Goal: Task Accomplishment & Management: Complete application form

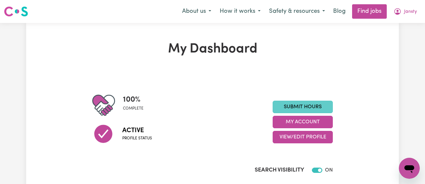
click at [302, 103] on link "Submit Hours" at bounding box center [303, 106] width 60 height 12
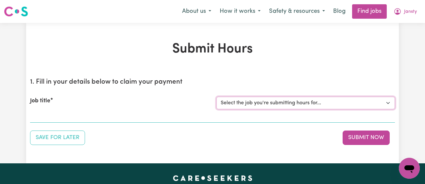
click at [306, 101] on select "Select the job you're submitting hours for... [[PERSON_NAME]] [DEMOGRAPHIC_DATA…" at bounding box center [306, 103] width 179 height 12
select select "11718"
click at [217, 97] on select "Select the job you're submitting hours for... [[PERSON_NAME]] [DEMOGRAPHIC_DATA…" at bounding box center [306, 103] width 179 height 12
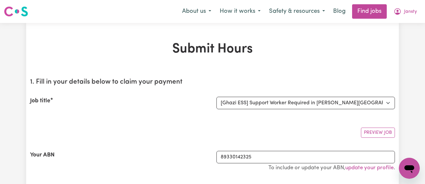
click at [185, 95] on div "Job title Select the job you're submitting hours for... [[PERSON_NAME]] [DEMOGR…" at bounding box center [212, 103] width 365 height 28
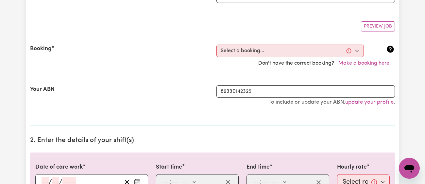
scroll to position [215, 0]
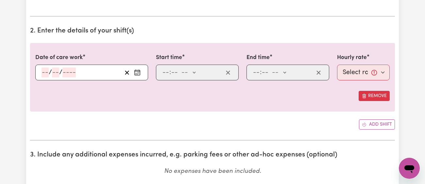
click at [141, 73] on icon "Enter the date of care work" at bounding box center [137, 72] width 7 height 7
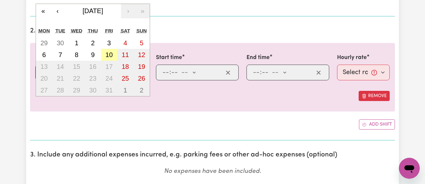
click at [111, 55] on abbr "10" at bounding box center [109, 54] width 7 height 7
type input "[DATE]"
type input "10"
type input "2025"
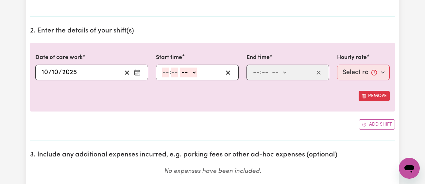
click at [165, 72] on input "number" at bounding box center [165, 72] width 7 height 10
type input "2"
type input "30"
click at [193, 70] on select "-- am pm" at bounding box center [186, 72] width 17 height 10
select select "pm"
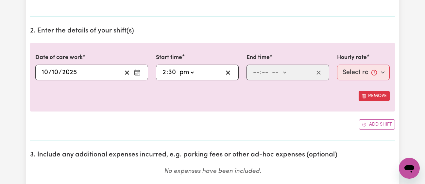
click at [178, 67] on select "-- am pm" at bounding box center [186, 72] width 17 height 10
type input "14:30"
click at [256, 72] on input "number" at bounding box center [256, 72] width 7 height 10
type input "5"
type input "30"
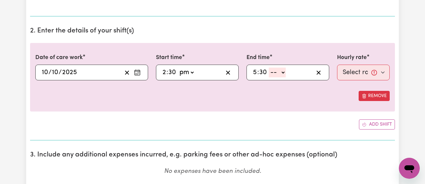
click at [276, 70] on select "-- am pm" at bounding box center [277, 72] width 17 height 10
select select "pm"
click at [269, 67] on select "-- am pm" at bounding box center [277, 72] width 17 height 10
type input "17:30"
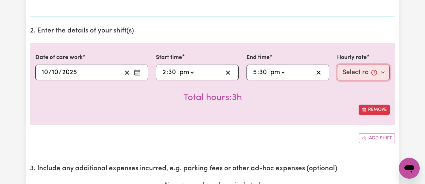
click at [360, 67] on select "Select rate... $43.00 (Weekday) $72.00 (Public Holiday)" at bounding box center [363, 72] width 53 height 16
select select "43-Weekday"
click at [337, 64] on select "Select rate... $43.00 (Weekday) $72.00 (Public Holiday)" at bounding box center [363, 72] width 53 height 16
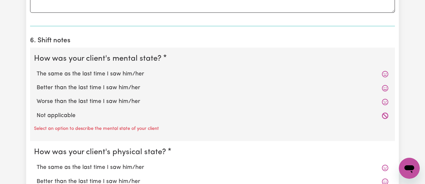
scroll to position [537, 0]
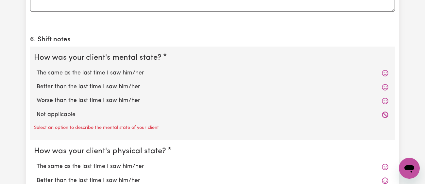
click at [125, 73] on label "The same as the last time I saw him/her" at bounding box center [213, 73] width 352 height 9
click at [37, 69] on input "The same as the last time I saw him/her" at bounding box center [36, 68] width 0 height 0
radio input "true"
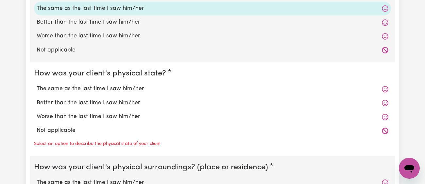
click at [124, 86] on label "The same as the last time I saw him/her" at bounding box center [213, 88] width 352 height 9
click at [37, 84] on input "The same as the last time I saw him/her" at bounding box center [36, 84] width 0 height 0
radio input "true"
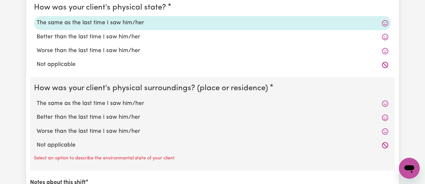
click at [123, 99] on label "The same as the last time I saw him/her" at bounding box center [213, 103] width 352 height 9
click at [37, 99] on input "The same as the last time I saw him/her" at bounding box center [36, 99] width 0 height 0
radio input "true"
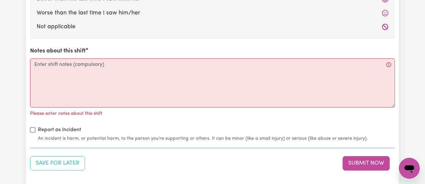
scroll to position [793, 0]
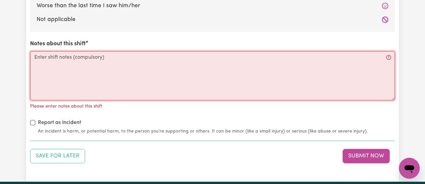
click at [128, 96] on textarea "Notes about this shift" at bounding box center [212, 75] width 365 height 49
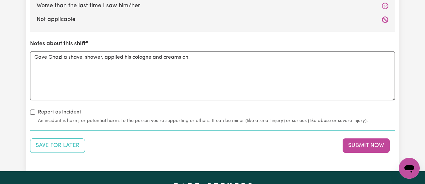
click at [39, 118] on small "An incident is harm, or potential harm, to the person you're supporting or othe…" at bounding box center [216, 120] width 357 height 7
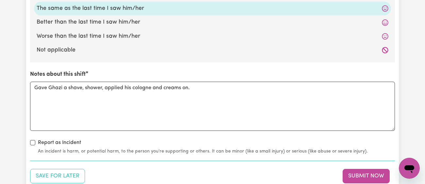
scroll to position [764, 0]
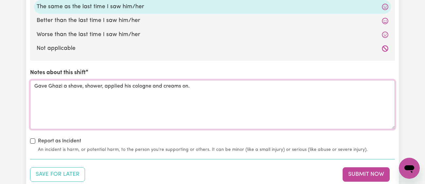
click at [216, 82] on textarea "Gave Ghazi a shave, shower, applied his cologne and creams on." at bounding box center [212, 104] width 365 height 49
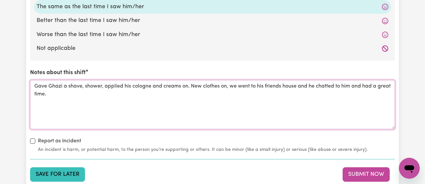
type textarea "Gave Ghazi a shave, shower, applied his cologne and creams on. New clothes on, …"
click at [62, 175] on button "Save for Later" at bounding box center [57, 174] width 55 height 14
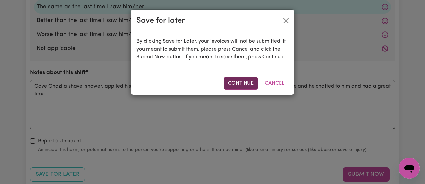
click at [252, 84] on button "Continue" at bounding box center [241, 83] width 34 height 12
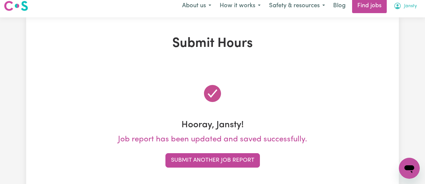
scroll to position [0, 0]
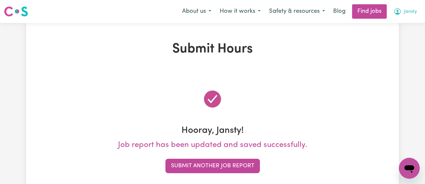
click at [406, 14] on span "Jansty" at bounding box center [410, 11] width 13 height 7
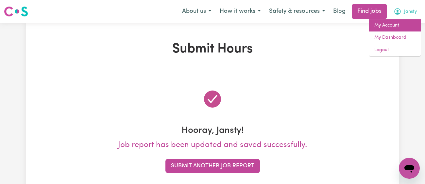
click at [395, 26] on link "My Account" at bounding box center [395, 25] width 52 height 12
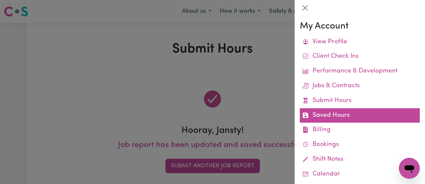
click at [351, 112] on link "Saved Hours" at bounding box center [360, 115] width 120 height 15
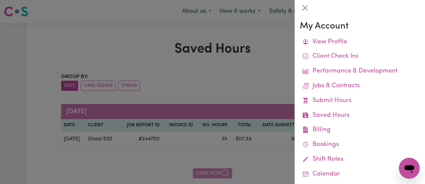
click at [202, 54] on div at bounding box center [212, 92] width 425 height 184
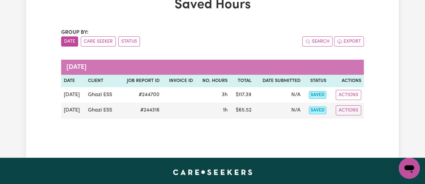
scroll to position [44, 0]
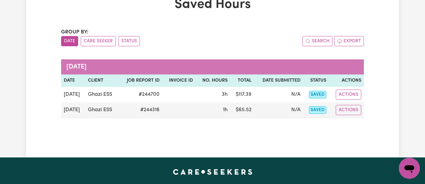
click at [259, 134] on div "Saved Hours Group by: Date Care Seeker Status Search Export [DATE] Date Client …" at bounding box center [212, 68] width 311 height 142
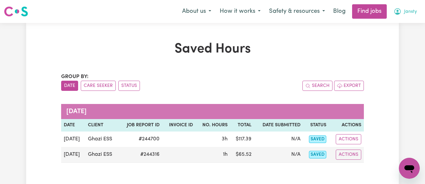
click at [407, 8] on button "Jansty" at bounding box center [406, 12] width 32 height 14
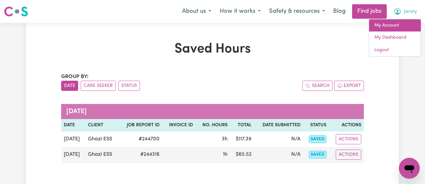
click at [396, 23] on link "My Account" at bounding box center [395, 25] width 52 height 12
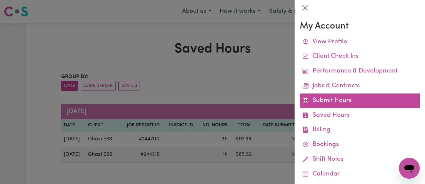
click at [358, 101] on link "Submit Hours" at bounding box center [360, 100] width 120 height 15
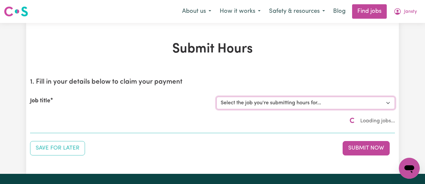
click at [327, 101] on select "Select the job you're submitting hours for... [[PERSON_NAME]] [DEMOGRAPHIC_DATA…" at bounding box center [306, 103] width 179 height 12
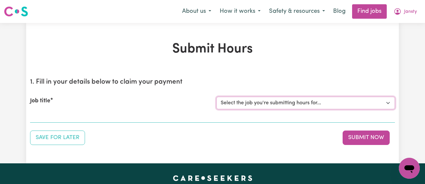
select select "11718"
click at [217, 97] on select "Select the job you're submitting hours for... [[PERSON_NAME]] [DEMOGRAPHIC_DATA…" at bounding box center [306, 103] width 179 height 12
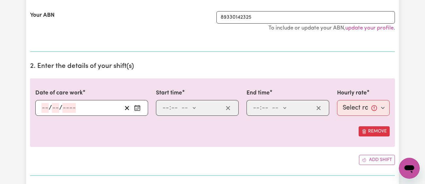
scroll to position [184, 0]
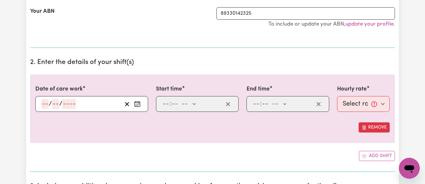
click at [136, 105] on icon "Enter the date of care work" at bounding box center [137, 103] width 7 height 7
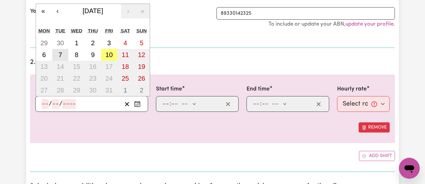
click at [59, 52] on abbr "7" at bounding box center [61, 54] width 4 height 7
type input "[DATE]"
type input "7"
type input "10"
type input "2025"
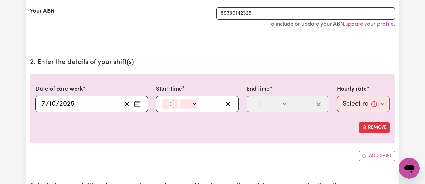
click at [167, 107] on input "number" at bounding box center [165, 104] width 7 height 10
type input "10"
click at [175, 105] on input "0" at bounding box center [175, 104] width 9 height 10
type input "30"
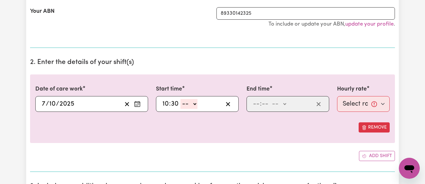
click at [188, 104] on select "-- am pm" at bounding box center [189, 104] width 17 height 10
select select "am"
click at [181, 99] on select "-- am pm" at bounding box center [189, 104] width 17 height 10
type input "10:30"
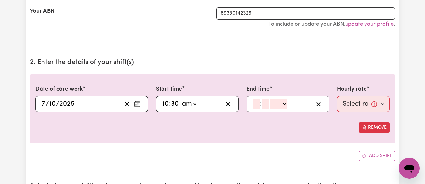
click at [256, 103] on input "number" at bounding box center [256, 104] width 7 height 10
type input "1"
click at [265, 103] on input "number" at bounding box center [262, 104] width 7 height 10
type input "00"
click at [278, 100] on select "-- am pm" at bounding box center [277, 104] width 17 height 10
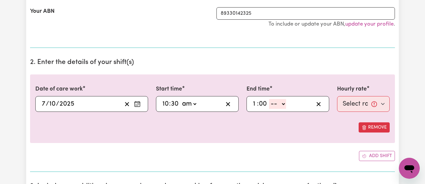
select select "pm"
click at [269, 99] on select "-- am pm" at bounding box center [277, 104] width 17 height 10
type input "13:00"
type input "0"
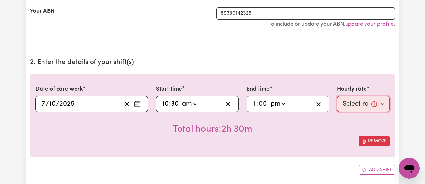
click at [358, 98] on select "Select rate... $43.00 (Weekday) $72.00 (Public Holiday)" at bounding box center [363, 104] width 53 height 16
select select "43-Weekday"
click at [337, 96] on select "Select rate... $43.00 (Weekday) $72.00 (Public Holiday)" at bounding box center [363, 104] width 53 height 16
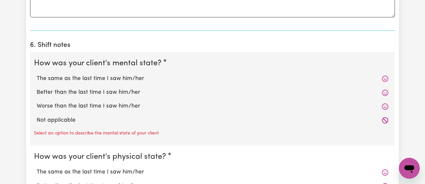
scroll to position [532, 0]
click at [132, 78] on label "The same as the last time I saw him/her" at bounding box center [213, 78] width 352 height 9
click at [37, 74] on input "The same as the last time I saw him/her" at bounding box center [36, 74] width 0 height 0
radio input "true"
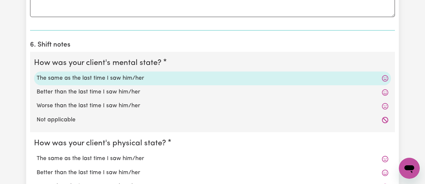
scroll to position [624, 0]
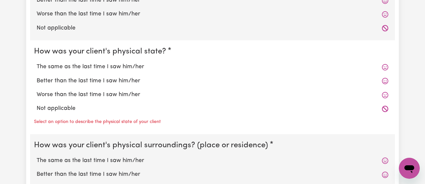
click at [135, 68] on label "The same as the last time I saw him/her" at bounding box center [213, 66] width 352 height 9
click at [37, 62] on input "The same as the last time I saw him/her" at bounding box center [36, 62] width 0 height 0
radio input "true"
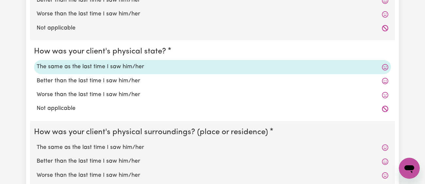
scroll to position [686, 0]
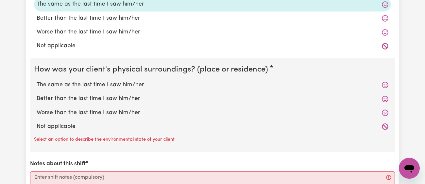
click at [130, 83] on label "The same as the last time I saw him/her" at bounding box center [213, 84] width 352 height 9
click at [37, 80] on input "The same as the last time I saw him/her" at bounding box center [36, 80] width 0 height 0
radio input "true"
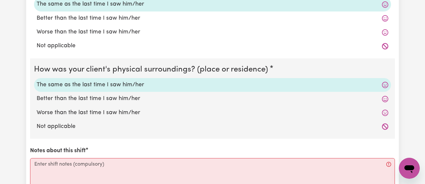
scroll to position [767, 0]
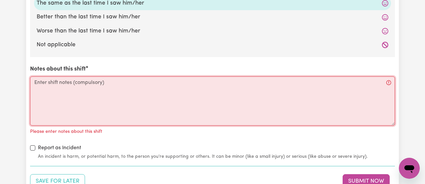
click at [130, 83] on textarea "Notes about this shift" at bounding box center [212, 100] width 365 height 49
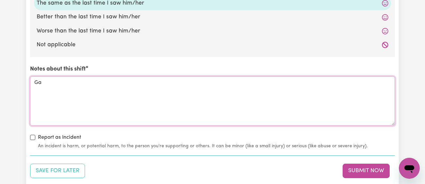
type textarea "G"
type textarea "w"
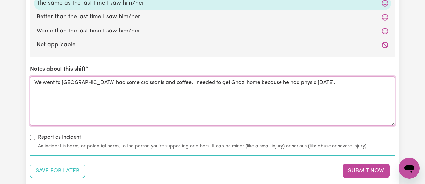
type textarea "We went to [GEOGRAPHIC_DATA] had some croissants and coffee. I needed to get Gh…"
click at [54, 168] on button "Save for Later" at bounding box center [57, 170] width 55 height 14
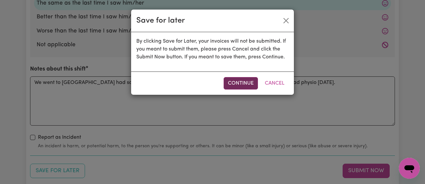
click at [237, 81] on button "Continue" at bounding box center [241, 83] width 34 height 12
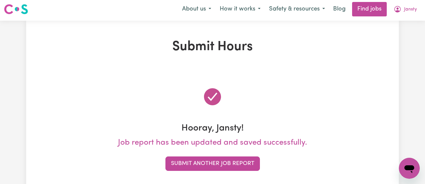
scroll to position [0, 0]
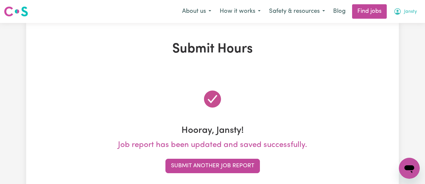
click at [412, 14] on span "Jansty" at bounding box center [410, 11] width 13 height 7
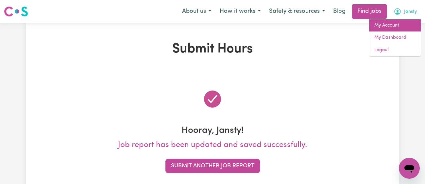
click at [401, 24] on link "My Account" at bounding box center [395, 25] width 52 height 12
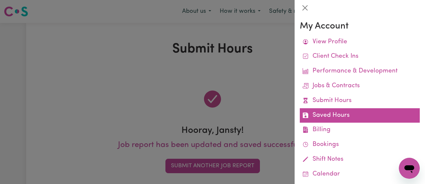
click at [351, 113] on link "Saved Hours" at bounding box center [360, 115] width 120 height 15
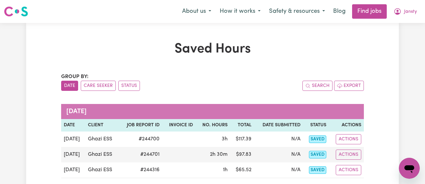
click at [209, 75] on div "Group by: Date Care Seeker Status" at bounding box center [136, 82] width 151 height 18
click at [403, 13] on button "Jansty" at bounding box center [406, 12] width 32 height 14
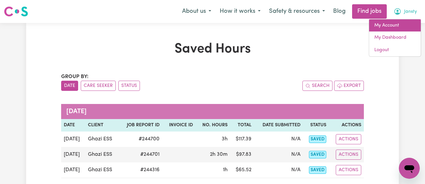
click at [396, 23] on link "My Account" at bounding box center [395, 25] width 52 height 12
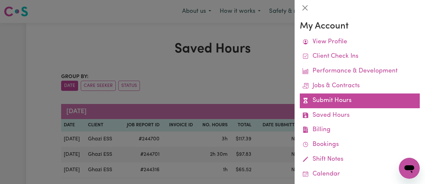
click at [351, 98] on link "Submit Hours" at bounding box center [360, 100] width 120 height 15
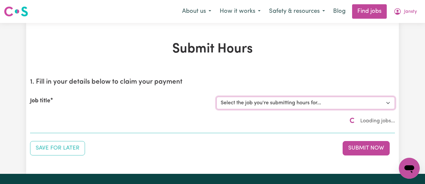
click at [325, 99] on select "Select the job you're submitting hours for... [[PERSON_NAME]] [DEMOGRAPHIC_DATA…" at bounding box center [306, 103] width 179 height 12
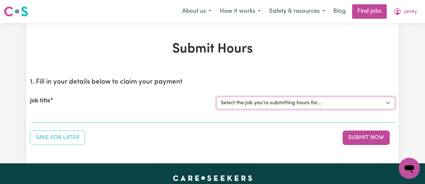
select select "11718"
click at [217, 97] on select "Select the job you're submitting hours for... [[PERSON_NAME]] [DEMOGRAPHIC_DATA…" at bounding box center [306, 103] width 179 height 12
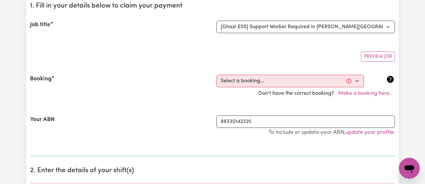
click at [193, 107] on div "Your ABN 89330142325 To include or update your ABN, update your profile ." at bounding box center [212, 128] width 365 height 43
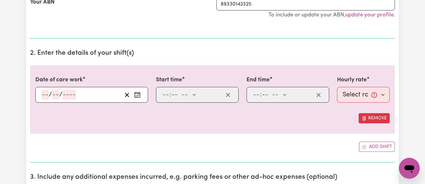
click at [134, 96] on icon "Enter the date of care work" at bounding box center [137, 94] width 7 height 7
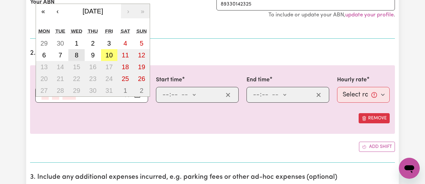
click at [81, 55] on button "8" at bounding box center [76, 55] width 16 height 12
type input "[DATE]"
type input "8"
type input "10"
type input "2025"
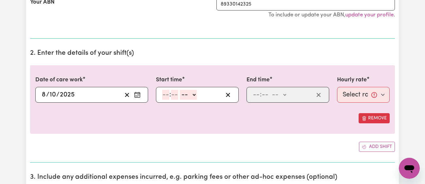
click at [165, 92] on input "number" at bounding box center [165, 95] width 7 height 10
type input "11"
type input "00"
click at [185, 93] on select "-- am pm" at bounding box center [188, 95] width 17 height 10
select select "am"
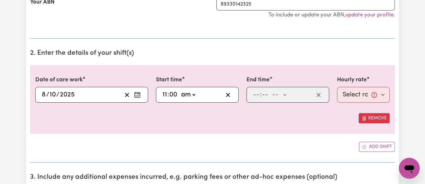
click at [180, 90] on select "-- am pm" at bounding box center [188, 95] width 17 height 10
type input "11:00"
type input "0"
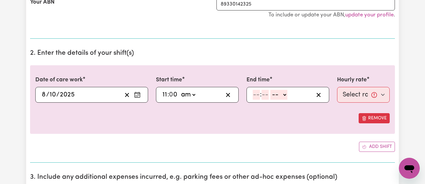
click at [258, 96] on input "number" at bounding box center [256, 95] width 7 height 10
type input "12"
type input "00"
click at [281, 90] on select "-- am pm" at bounding box center [280, 95] width 17 height 10
select select "pm"
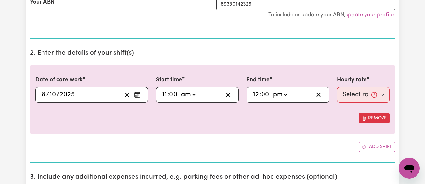
click at [272, 90] on select "-- am pm" at bounding box center [280, 95] width 17 height 10
type input "12:00"
type input "0"
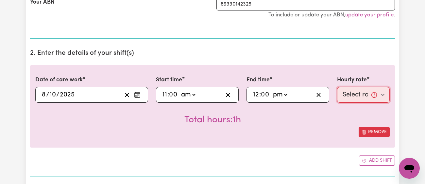
click at [361, 89] on select "Select rate... $43.00 (Weekday) $72.00 (Public Holiday)" at bounding box center [363, 95] width 53 height 16
select select "43-Weekday"
click at [337, 87] on select "Select rate... $43.00 (Weekday) $72.00 (Public Holiday)" at bounding box center [363, 95] width 53 height 16
click at [352, 119] on div "Total hours: 1h" at bounding box center [212, 114] width 355 height 24
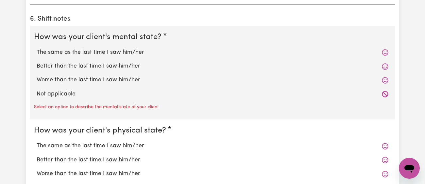
click at [111, 51] on label "The same as the last time I saw him/her" at bounding box center [213, 52] width 352 height 9
click at [37, 48] on input "The same as the last time I saw him/her" at bounding box center [36, 48] width 0 height 0
radio input "true"
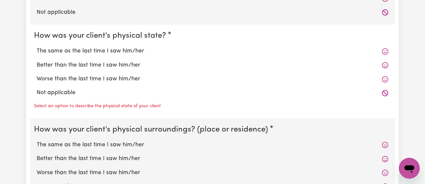
click at [111, 51] on label "The same as the last time I saw him/her" at bounding box center [213, 51] width 352 height 9
click at [37, 47] on input "The same as the last time I saw him/her" at bounding box center [36, 46] width 0 height 0
radio input "true"
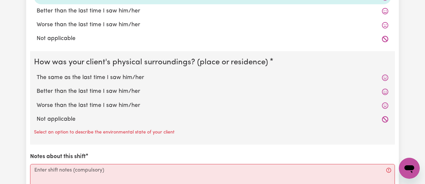
scroll to position [694, 0]
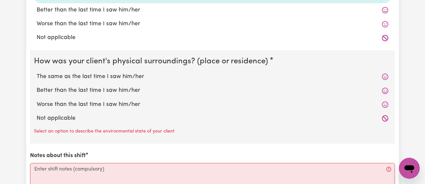
click at [110, 74] on label "The same as the last time I saw him/her" at bounding box center [213, 76] width 352 height 9
click at [37, 72] on input "The same as the last time I saw him/her" at bounding box center [36, 72] width 0 height 0
radio input "true"
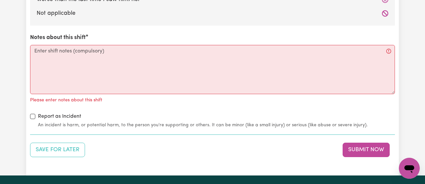
scroll to position [799, 0]
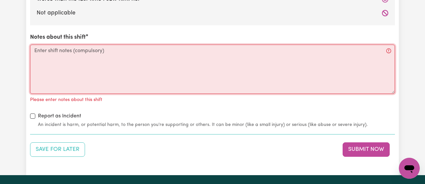
click at [110, 74] on textarea "Notes about this shift" at bounding box center [212, 68] width 365 height 49
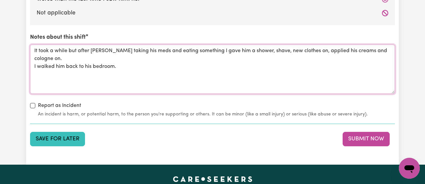
type textarea "It took a while but after [PERSON_NAME] taking his meds and eating something I …"
click at [61, 132] on button "Save for Later" at bounding box center [57, 139] width 55 height 14
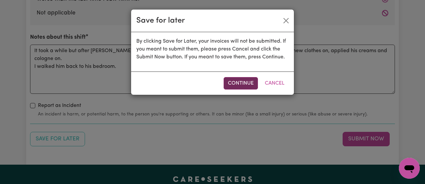
click at [234, 88] on button "Continue" at bounding box center [241, 83] width 34 height 12
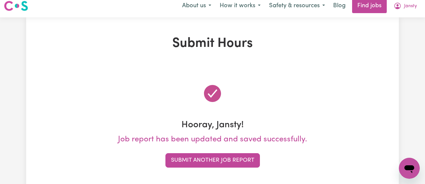
scroll to position [0, 0]
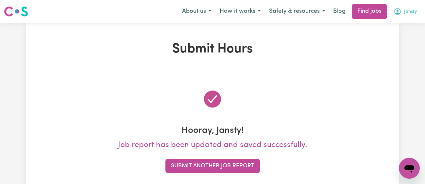
click at [401, 15] on button "Jansty" at bounding box center [406, 12] width 32 height 14
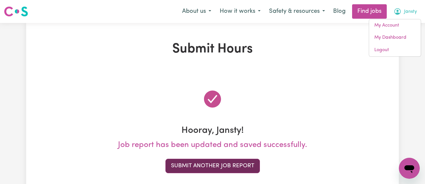
click at [255, 160] on button "Submit Another Job Report" at bounding box center [213, 165] width 95 height 14
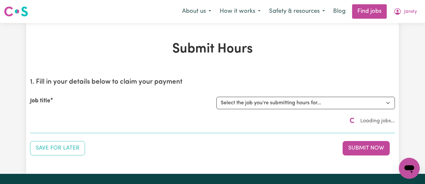
click at [265, 114] on div "Job title Select the job you're submitting hours for... [[PERSON_NAME]] [DEMOGR…" at bounding box center [212, 103] width 365 height 28
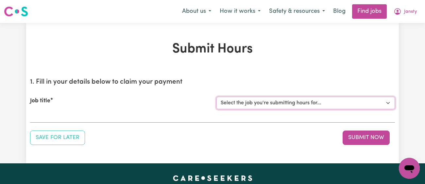
click at [269, 108] on select "Select the job you're submitting hours for... [[PERSON_NAME]] [DEMOGRAPHIC_DATA…" at bounding box center [306, 103] width 179 height 12
select select "11718"
click at [217, 97] on select "Select the job you're submitting hours for... [[PERSON_NAME]] [DEMOGRAPHIC_DATA…" at bounding box center [306, 103] width 179 height 12
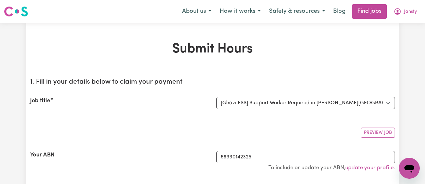
click at [166, 107] on div "Job title" at bounding box center [119, 103] width 186 height 12
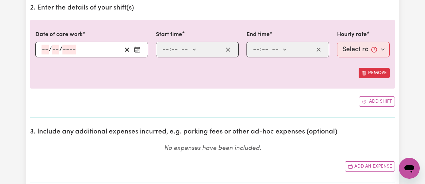
scroll to position [238, 0]
click at [135, 48] on icon "Enter the date of care work" at bounding box center [137, 49] width 7 height 7
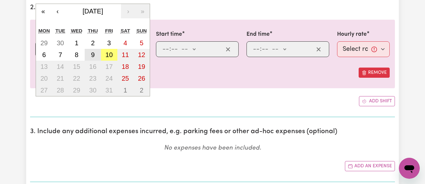
click at [94, 56] on abbr "9" at bounding box center [93, 54] width 4 height 7
type input "[DATE]"
type input "9"
type input "10"
type input "2025"
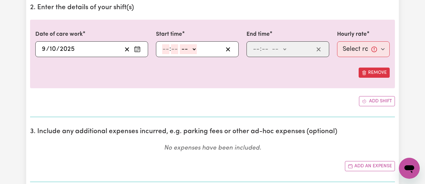
click at [167, 46] on input "number" at bounding box center [165, 49] width 7 height 10
type input "3"
type input "30"
click at [189, 45] on select "-- am pm" at bounding box center [186, 49] width 17 height 10
select select "pm"
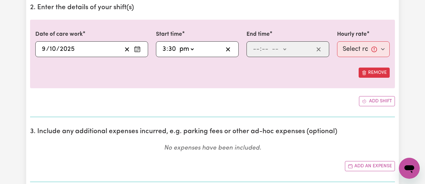
click at [178, 44] on select "-- am pm" at bounding box center [186, 49] width 17 height 10
type input "15:30"
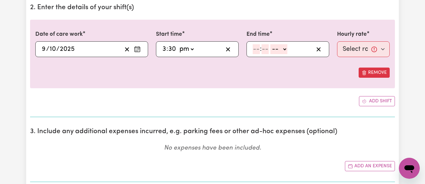
click at [256, 45] on input "number" at bounding box center [256, 49] width 7 height 10
type input "5"
type input "30"
click at [282, 50] on select "-- am pm" at bounding box center [277, 49] width 17 height 10
select select "pm"
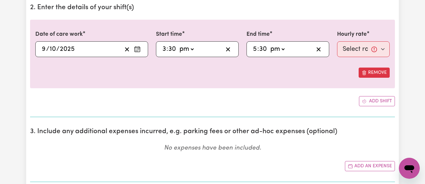
click at [269, 44] on select "-- am pm" at bounding box center [277, 49] width 17 height 10
type input "17:30"
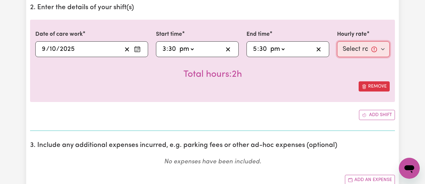
click at [346, 52] on select "Select rate... $43.00 (Weekday) $72.00 (Public Holiday)" at bounding box center [363, 49] width 53 height 16
select select "43-Weekday"
click at [337, 41] on select "Select rate... $43.00 (Weekday) $72.00 (Public Holiday)" at bounding box center [363, 49] width 53 height 16
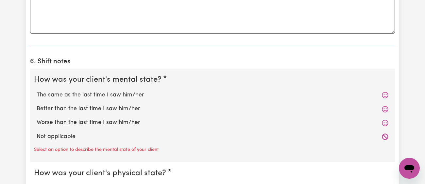
scroll to position [515, 0]
click at [112, 96] on label "The same as the last time I saw him/her" at bounding box center [213, 95] width 352 height 9
click at [37, 91] on input "The same as the last time I saw him/her" at bounding box center [36, 90] width 0 height 0
radio input "true"
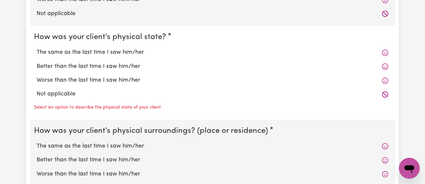
scroll to position [638, 0]
click at [122, 51] on label "The same as the last time I saw him/her" at bounding box center [213, 52] width 352 height 9
click at [37, 48] on input "The same as the last time I saw him/her" at bounding box center [36, 48] width 0 height 0
radio input "true"
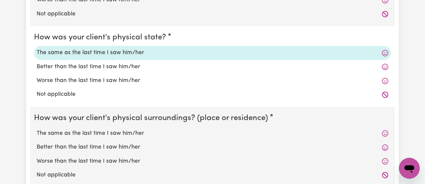
click at [124, 134] on label "The same as the last time I saw him/her" at bounding box center [213, 133] width 352 height 9
click at [37, 129] on input "The same as the last time I saw him/her" at bounding box center [36, 129] width 0 height 0
radio input "true"
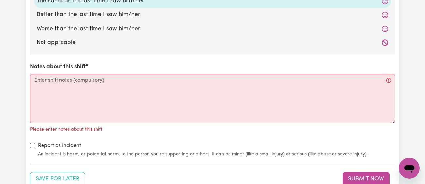
scroll to position [771, 0]
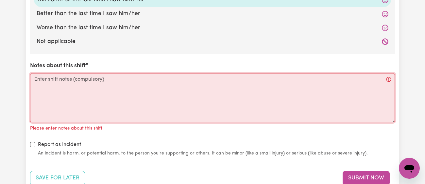
click at [141, 97] on textarea "Notes about this shift" at bounding box center [212, 97] width 365 height 49
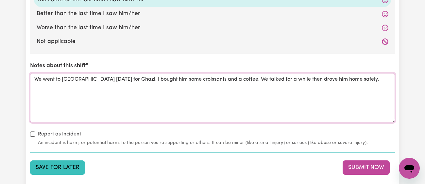
type textarea "We went to [GEOGRAPHIC_DATA] [DATE] for Ghazi. I bought him some croissants and…"
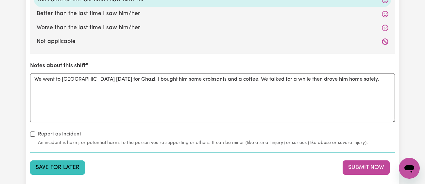
click at [47, 167] on button "Save for Later" at bounding box center [57, 167] width 55 height 14
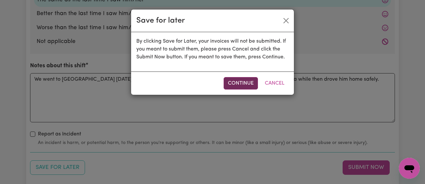
click at [241, 79] on button "Continue" at bounding box center [241, 83] width 34 height 12
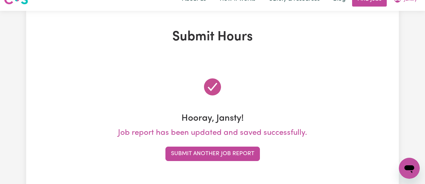
scroll to position [0, 0]
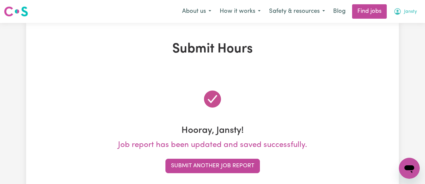
click at [409, 13] on span "Jansty" at bounding box center [410, 11] width 13 height 7
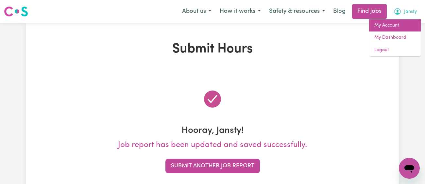
click at [393, 24] on link "My Account" at bounding box center [395, 25] width 52 height 12
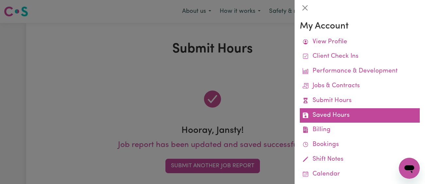
click at [347, 115] on link "Saved Hours" at bounding box center [360, 115] width 120 height 15
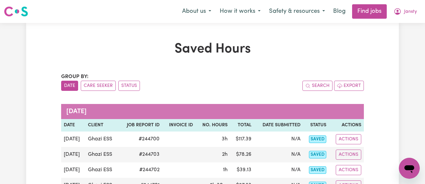
click at [276, 76] on div "Group by: Date Care Seeker Status Search Export" at bounding box center [212, 82] width 303 height 18
click at [400, 10] on icon "My Account" at bounding box center [398, 11] width 7 height 7
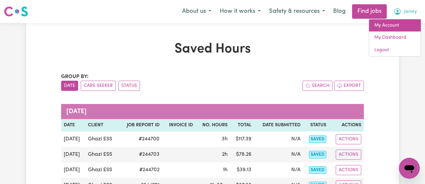
click at [391, 23] on link "My Account" at bounding box center [395, 25] width 52 height 12
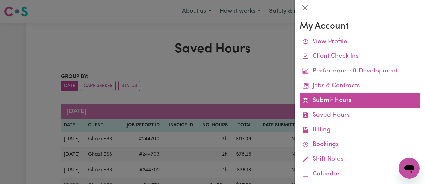
click at [360, 101] on link "Submit Hours" at bounding box center [360, 100] width 120 height 15
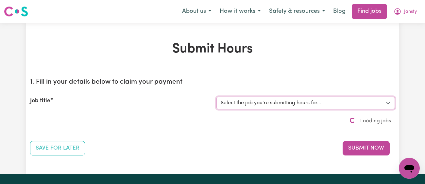
click at [299, 97] on select "Select the job you're submitting hours for... [[PERSON_NAME]] [DEMOGRAPHIC_DATA…" at bounding box center [306, 103] width 179 height 12
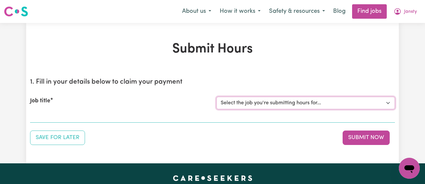
select select "13218"
click at [217, 97] on select "Select the job you're submitting hours for... [[PERSON_NAME]] [DEMOGRAPHIC_DATA…" at bounding box center [306, 103] width 179 height 12
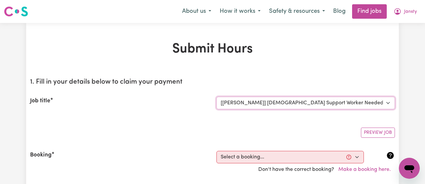
scroll to position [183, 0]
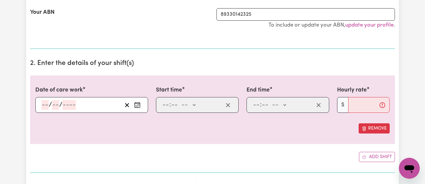
click at [136, 106] on circle "Enter the date of care work" at bounding box center [136, 106] width 1 height 1
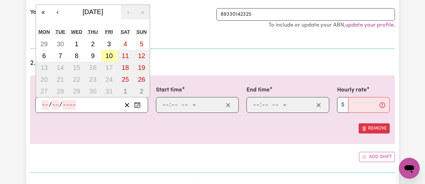
click at [103, 53] on button "10" at bounding box center [109, 56] width 16 height 12
type input "[DATE]"
type input "10"
type input "2025"
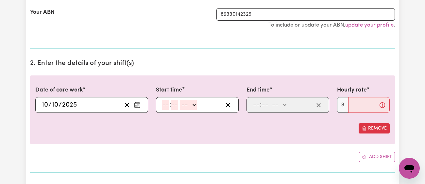
click at [166, 106] on input "number" at bounding box center [165, 105] width 7 height 10
type input "2"
type input "30"
click at [185, 106] on select "-- am pm" at bounding box center [186, 105] width 17 height 10
select select "pm"
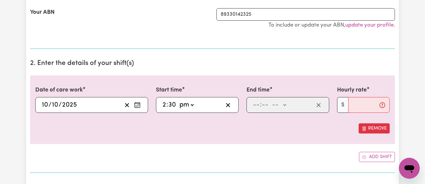
click at [178, 100] on select "-- am pm" at bounding box center [186, 105] width 17 height 10
type input "14:30"
click at [256, 104] on input "number" at bounding box center [256, 105] width 7 height 10
type input "3"
type input "30"
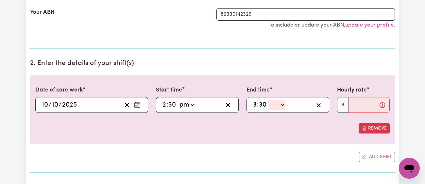
click at [279, 105] on select "-- am pm" at bounding box center [277, 105] width 17 height 10
select select "pm"
click at [269, 100] on select "-- am pm" at bounding box center [277, 105] width 17 height 10
type input "15:30"
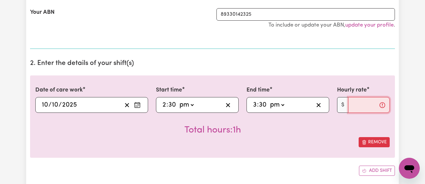
click at [376, 97] on input "Hourly rate" at bounding box center [369, 105] width 42 height 16
type input "42"
click at [302, 130] on div "Total hours: 1h" at bounding box center [212, 125] width 355 height 24
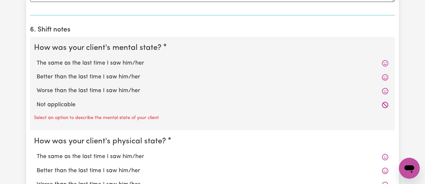
scroll to position [548, 0]
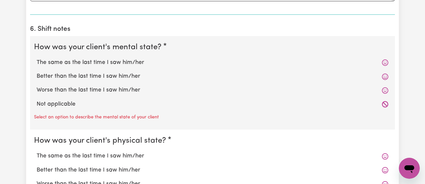
click at [123, 76] on label "Better than the last time I saw him/her" at bounding box center [213, 76] width 352 height 9
click at [37, 72] on input "Better than the last time I saw him/her" at bounding box center [36, 72] width 0 height 0
radio input "true"
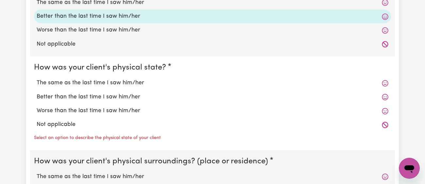
scroll to position [608, 0]
click at [119, 84] on label "The same as the last time I saw him/her" at bounding box center [213, 82] width 352 height 9
click at [37, 78] on input "The same as the last time I saw him/her" at bounding box center [36, 78] width 0 height 0
radio input "true"
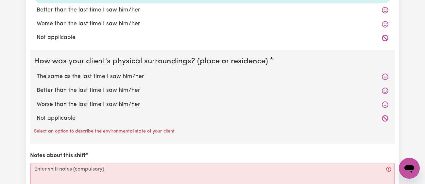
click at [118, 89] on label "Better than the last time I saw him/her" at bounding box center [213, 90] width 352 height 9
click at [37, 86] on input "Better than the last time I saw him/her" at bounding box center [36, 86] width 0 height 0
radio input "true"
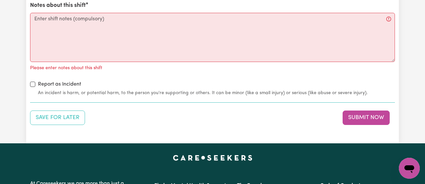
scroll to position [834, 0]
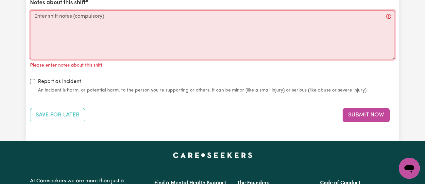
click at [156, 23] on textarea "Notes about this shift" at bounding box center [212, 34] width 365 height 49
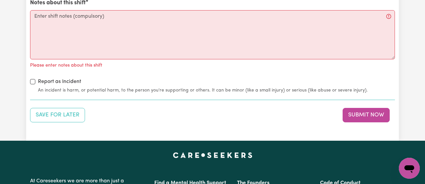
click at [223, 62] on div "Please enter notes about this shift" at bounding box center [212, 64] width 365 height 10
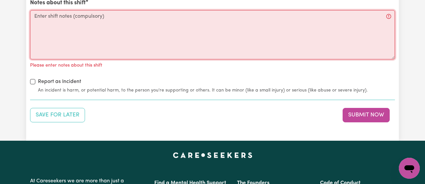
click at [223, 40] on textarea "Notes about this shift" at bounding box center [212, 34] width 365 height 49
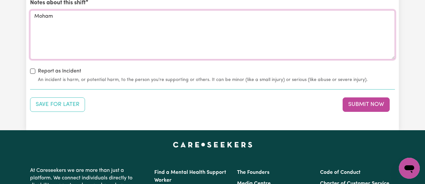
type textarea "[PERSON_NAME]"
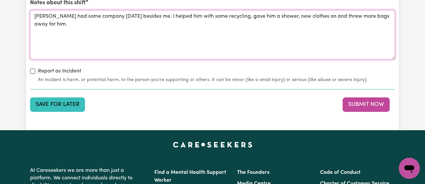
type textarea "[PERSON_NAME] had some company [DATE] besides me. I helped him with some recycl…"
click at [65, 100] on button "Save for Later" at bounding box center [57, 104] width 55 height 14
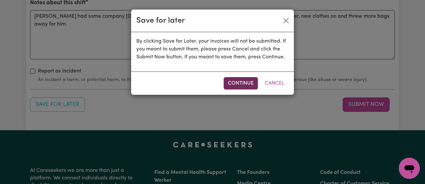
click at [247, 86] on button "Continue" at bounding box center [241, 83] width 34 height 12
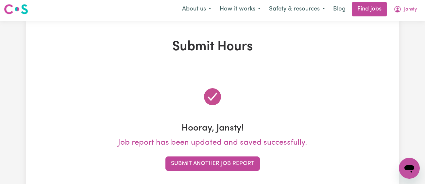
scroll to position [0, 0]
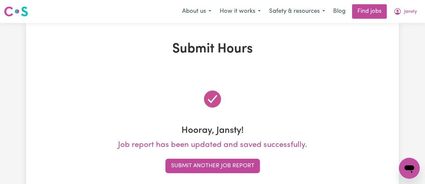
click at [408, 19] on nav "Menu About us How it works Safety & resources Blog Find jobs Jansty" at bounding box center [212, 11] width 425 height 23
click at [413, 9] on span "Jansty" at bounding box center [410, 11] width 13 height 7
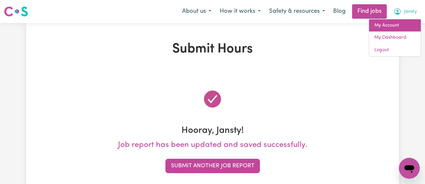
click at [398, 22] on link "My Account" at bounding box center [395, 25] width 52 height 12
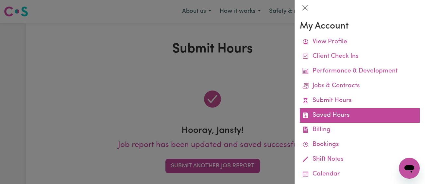
click at [344, 114] on link "Saved Hours" at bounding box center [360, 115] width 120 height 15
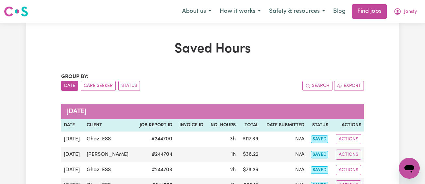
click at [246, 84] on div "Search Export" at bounding box center [288, 85] width 151 height 10
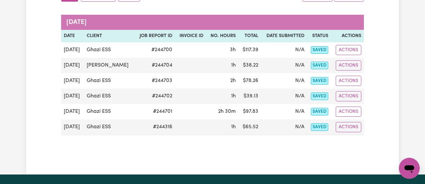
scroll to position [90, 0]
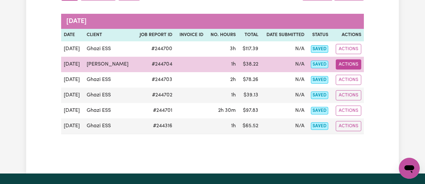
click at [361, 65] on button "Actions" at bounding box center [349, 64] width 26 height 10
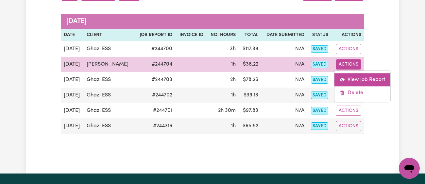
click at [353, 77] on link "View Job Report" at bounding box center [363, 79] width 56 height 13
select select "pm"
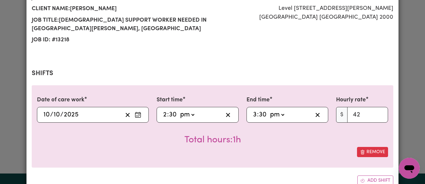
scroll to position [85, 0]
click at [135, 114] on icon "Enter the date of care work" at bounding box center [138, 114] width 7 height 7
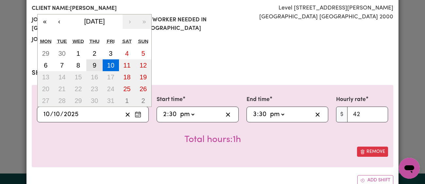
click at [96, 63] on abbr "9" at bounding box center [95, 65] width 4 height 7
type input "[DATE]"
type input "9"
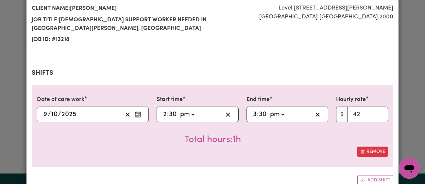
scroll to position [241, 0]
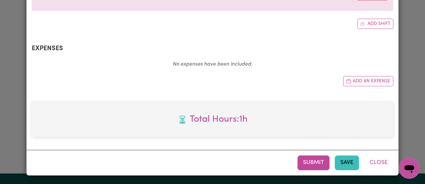
click at [339, 158] on button "Save" at bounding box center [347, 162] width 24 height 14
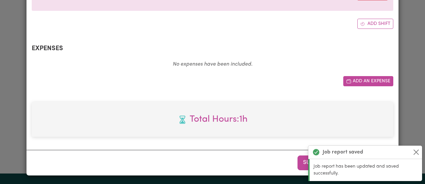
scroll to position [0, 0]
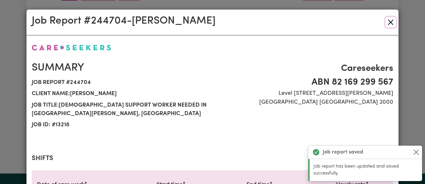
click at [390, 24] on button "Close" at bounding box center [391, 22] width 10 height 10
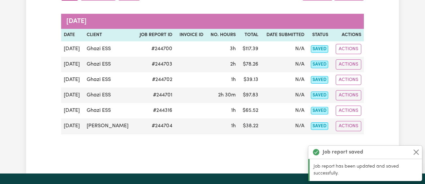
click at [404, 104] on div "Saved Hours Group by: Date Care Seeker Status Search Export [DATE] Date Client …" at bounding box center [212, 53] width 425 height 240
